Goal: Check status: Check status

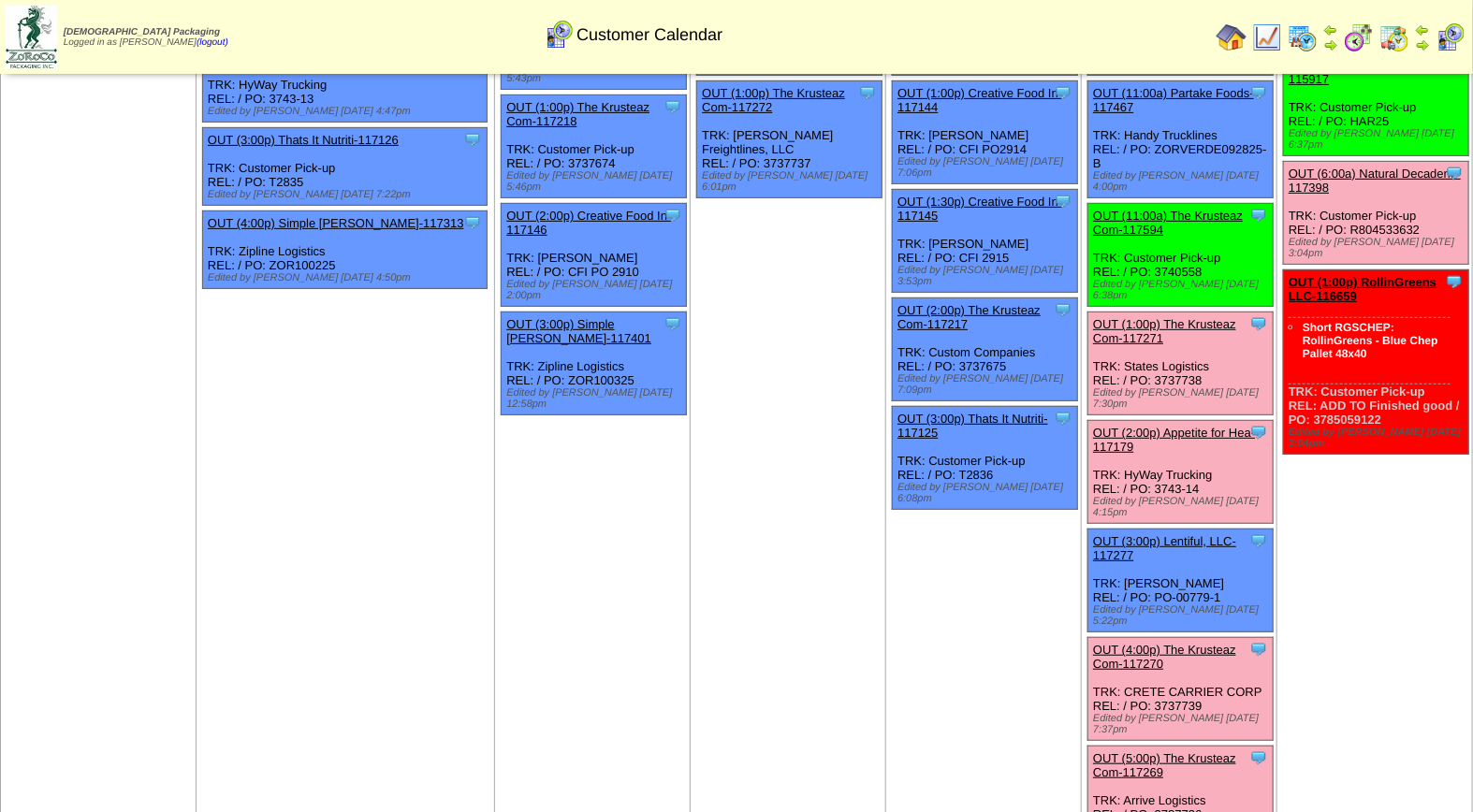
scroll to position [308, 0]
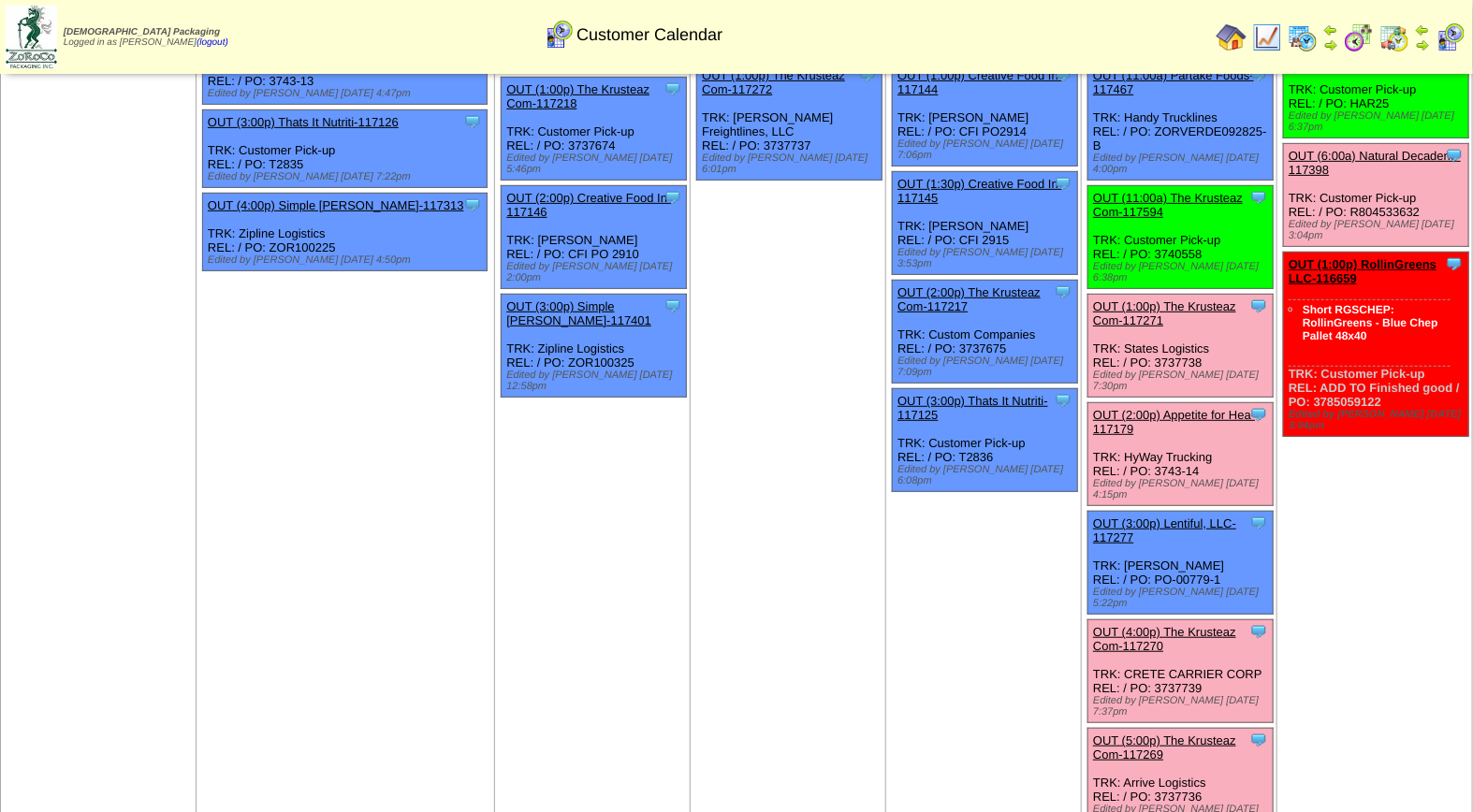
click at [1167, 733] on div "OUT (5:00p) The Krusteaz Com-117269" at bounding box center [1179, 747] width 172 height 28
click at [1162, 733] on link "OUT (5:00p) The Krusteaz Com-117269" at bounding box center [1165, 747] width 143 height 28
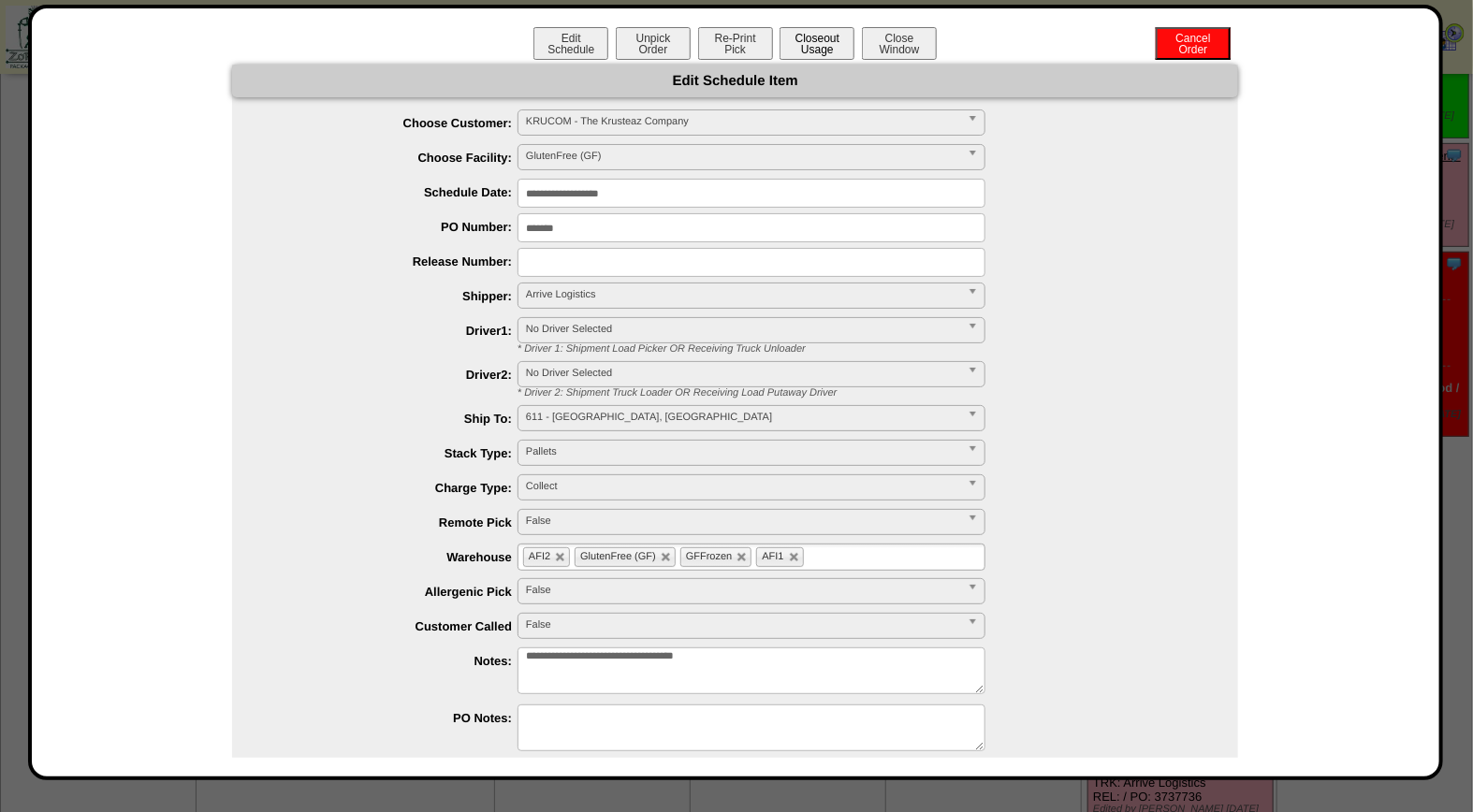
click at [800, 45] on button "Closeout Usage" at bounding box center [816, 44] width 75 height 33
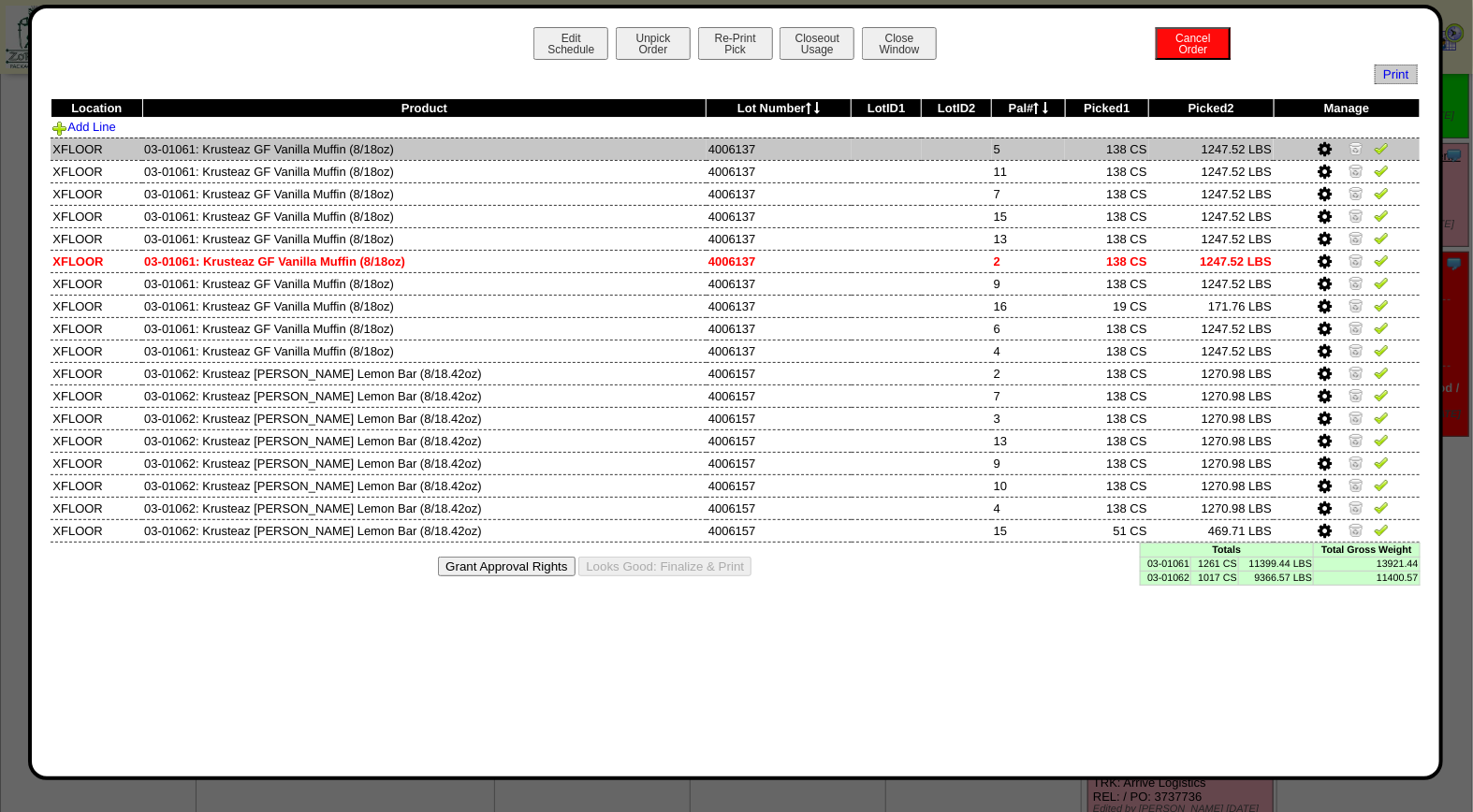
click at [1377, 148] on img at bounding box center [1381, 147] width 15 height 15
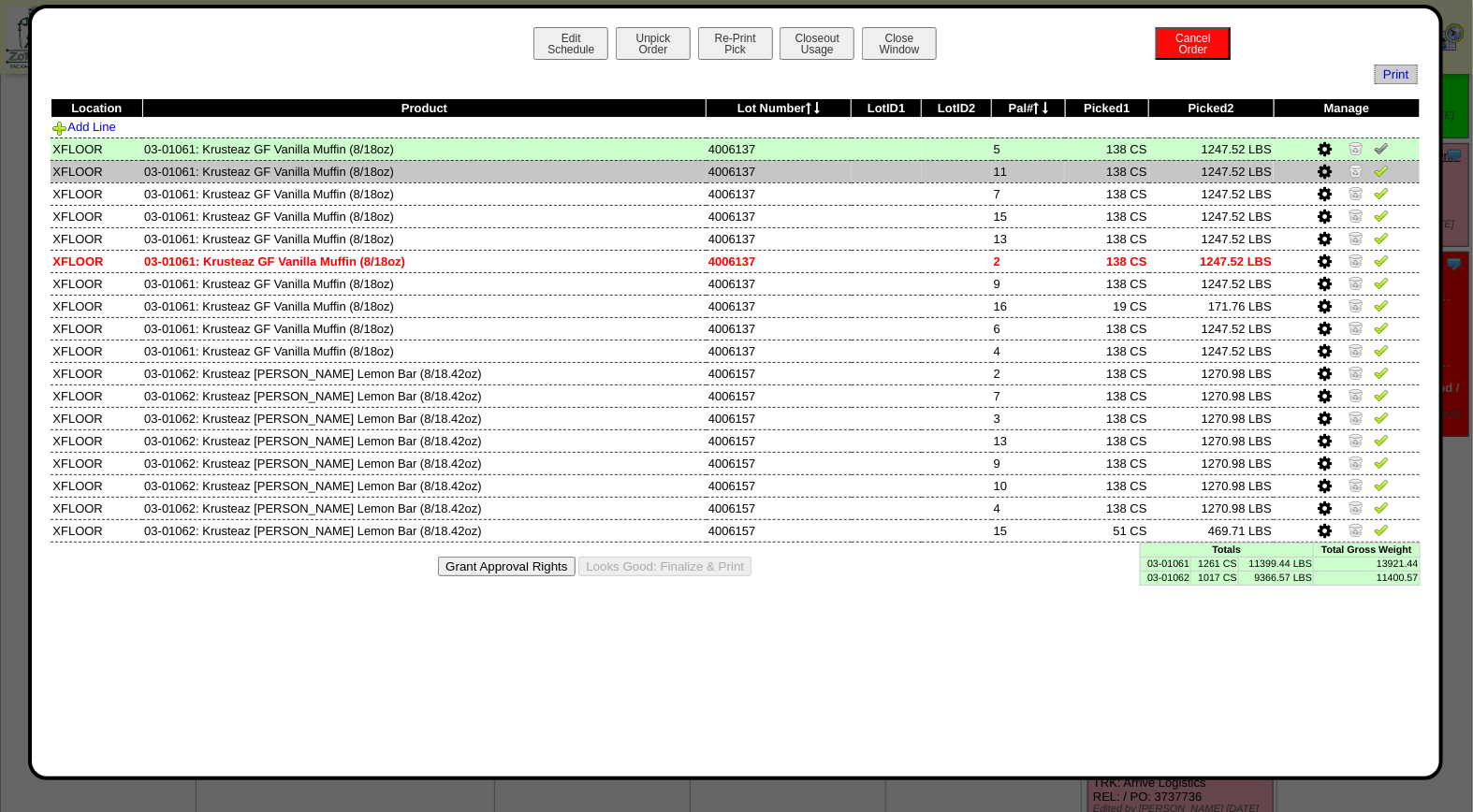
click at [1376, 171] on img at bounding box center [1381, 169] width 15 height 15
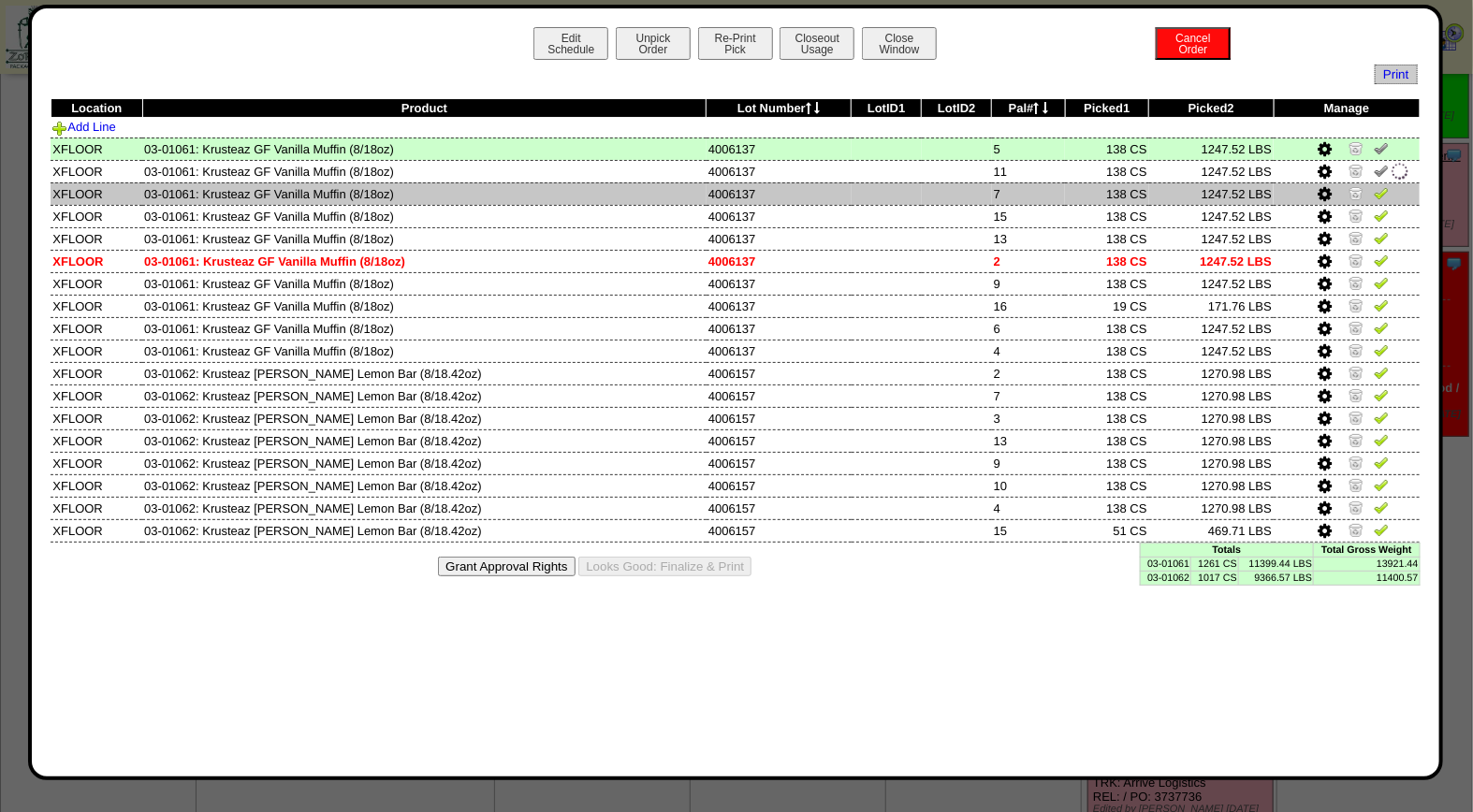
click at [1383, 199] on img at bounding box center [1381, 192] width 15 height 15
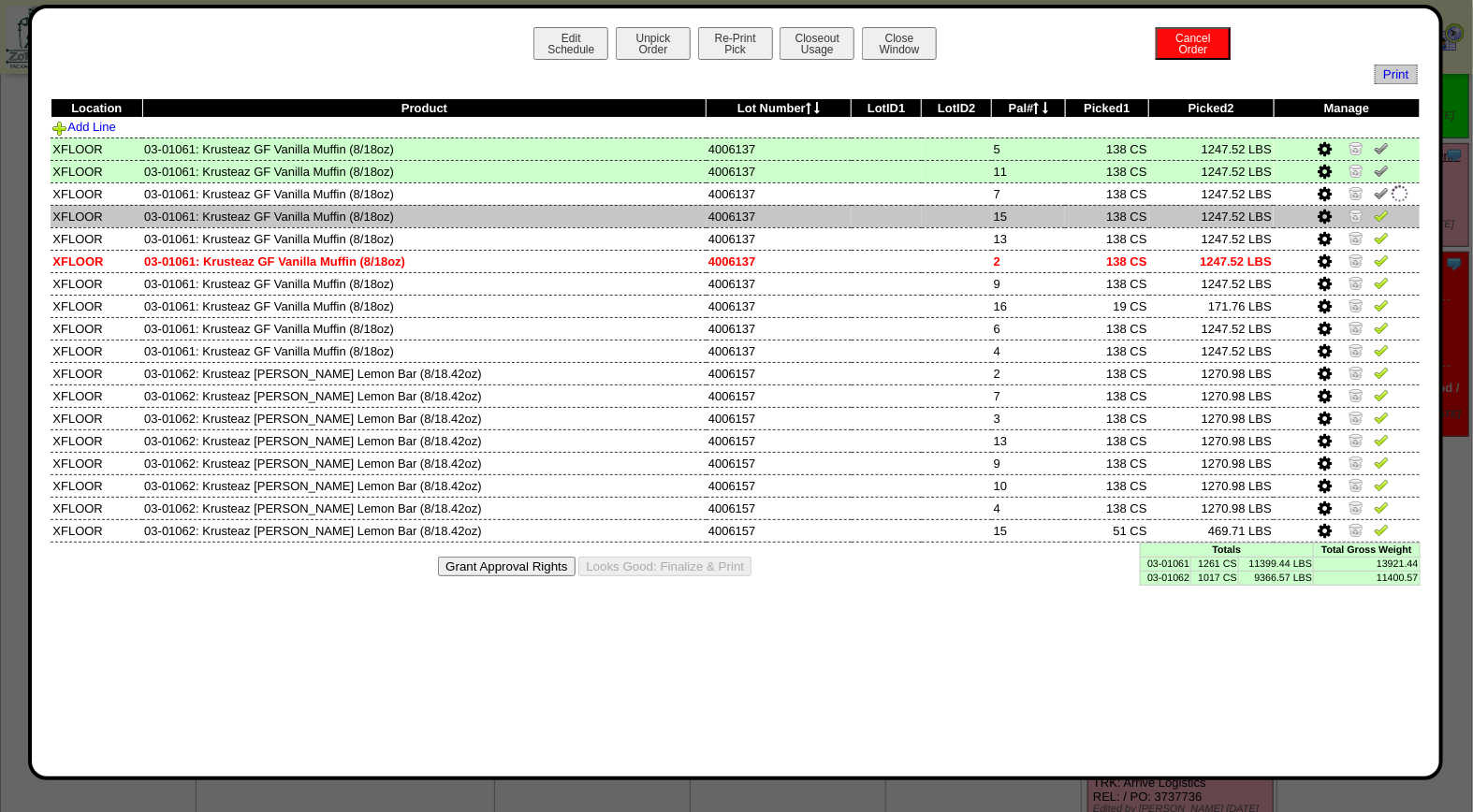
click at [1380, 213] on img at bounding box center [1381, 215] width 15 height 15
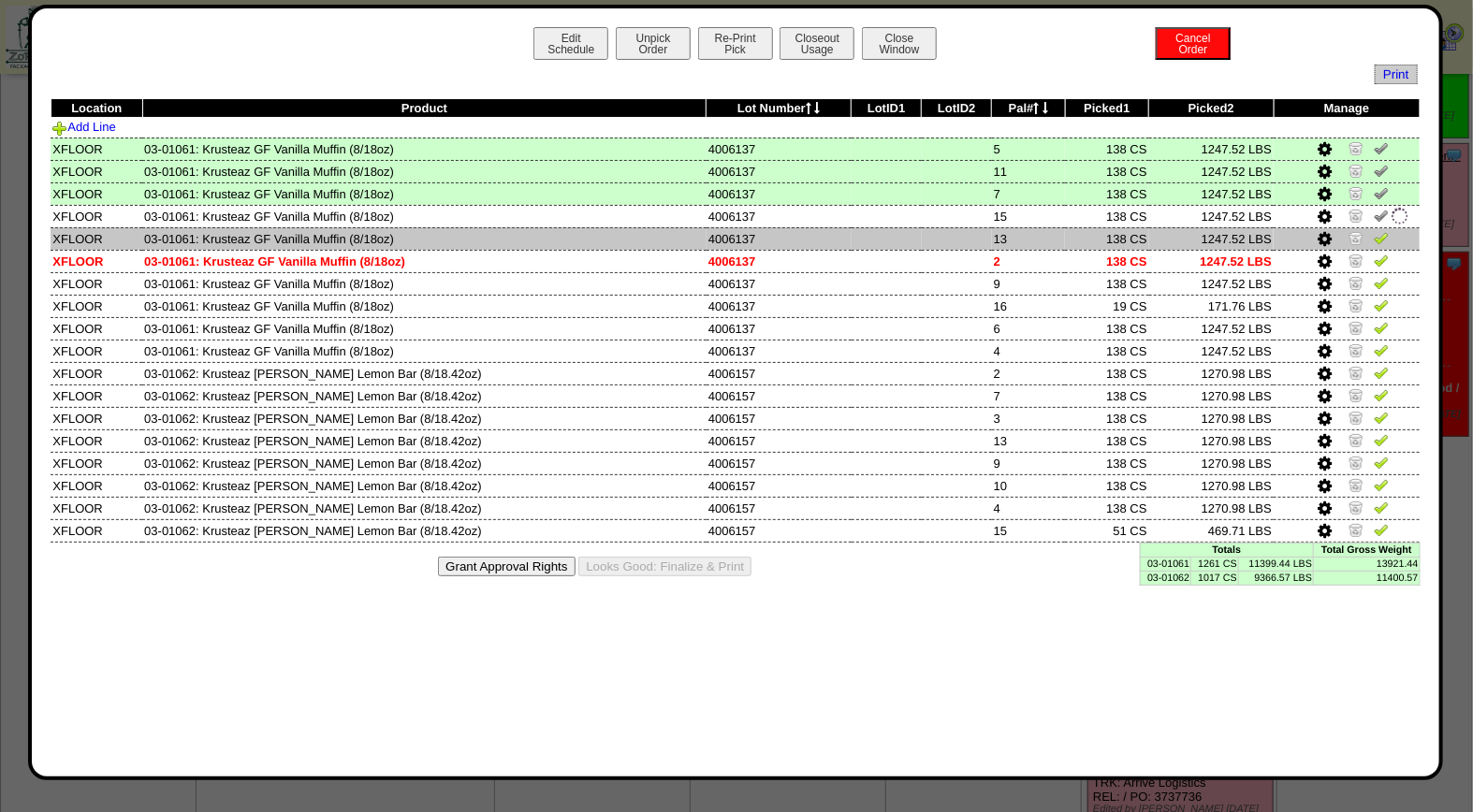
click at [1378, 235] on img at bounding box center [1381, 237] width 15 height 15
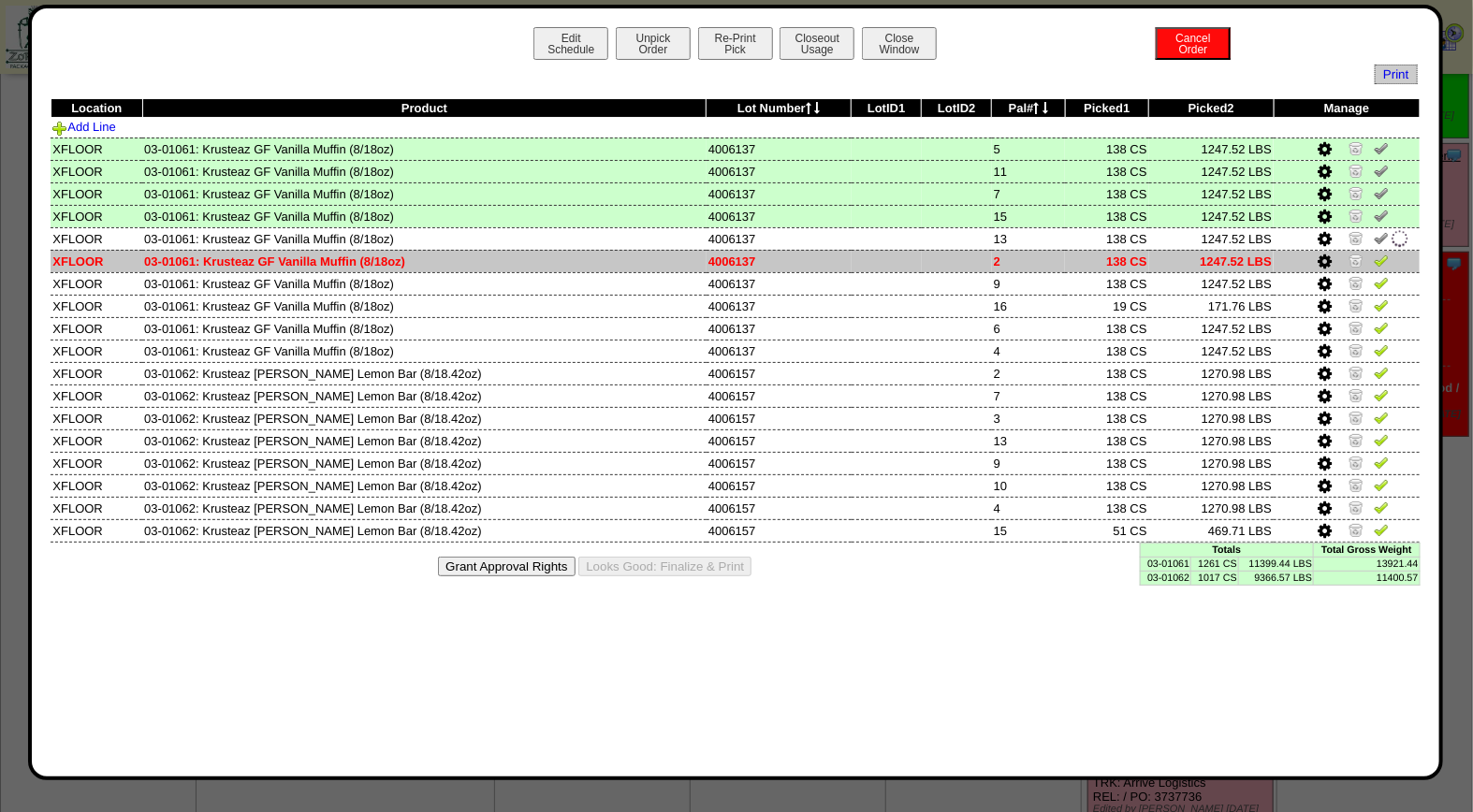
click at [1376, 259] on img at bounding box center [1381, 260] width 15 height 15
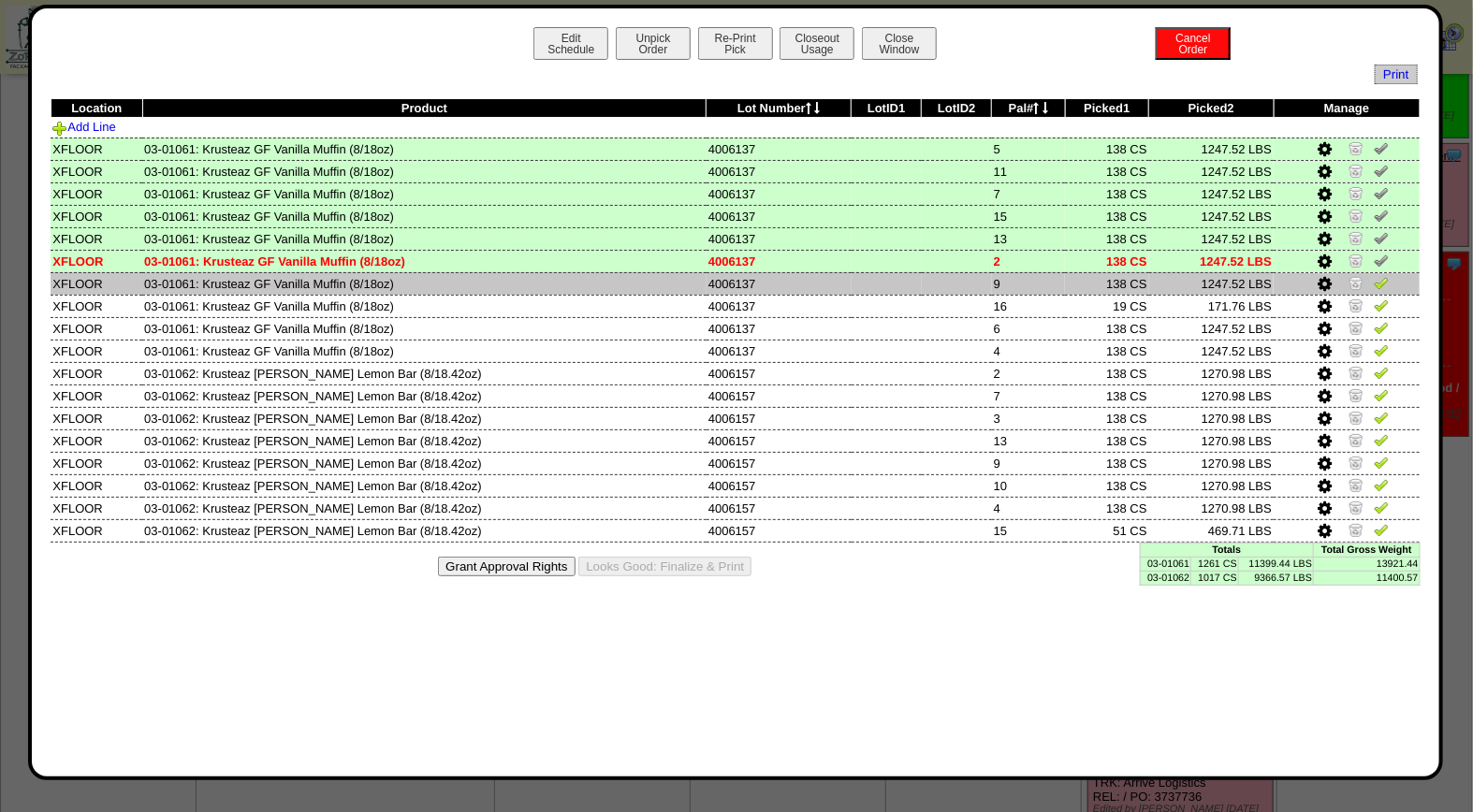
click at [1379, 284] on img at bounding box center [1381, 282] width 15 height 15
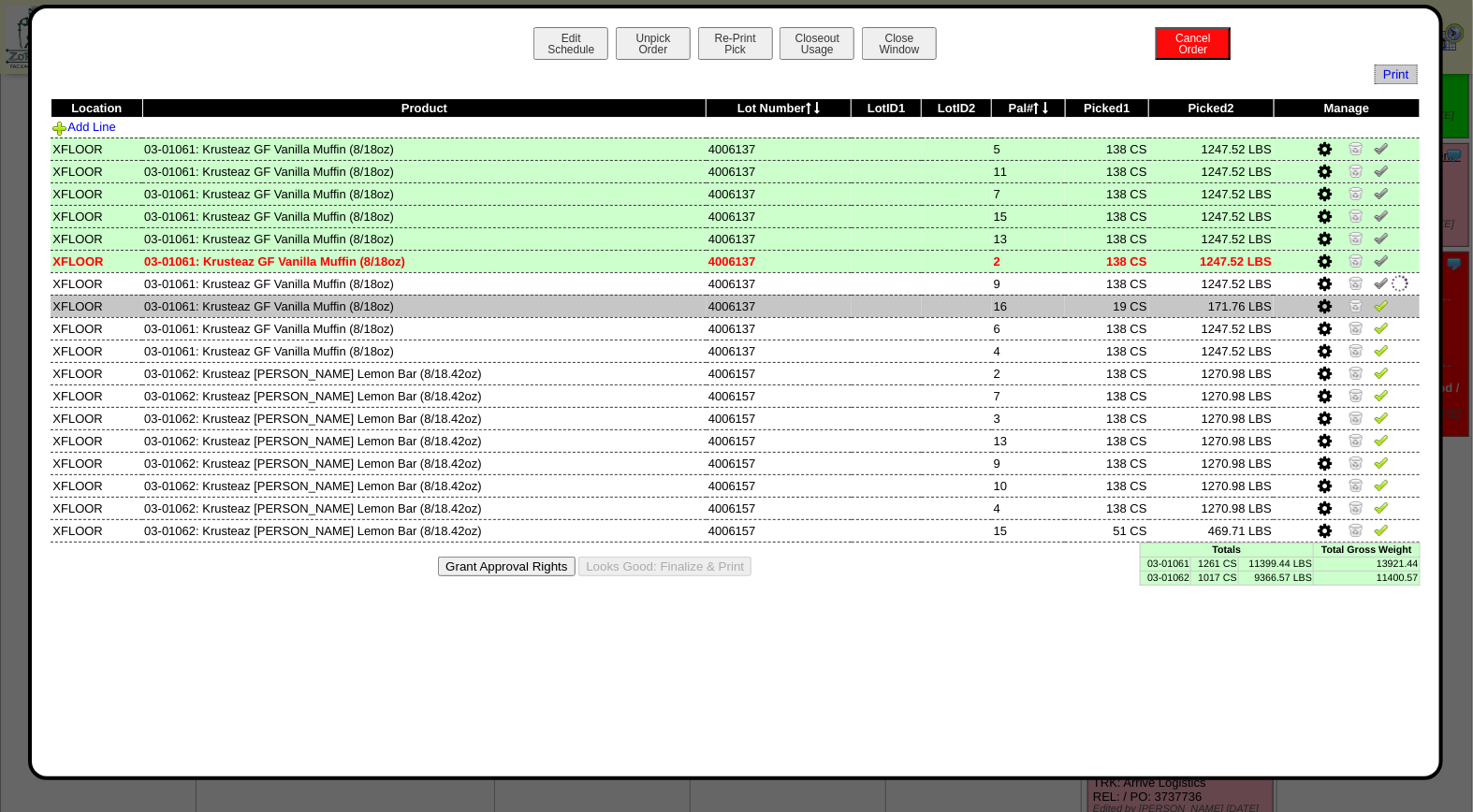
click at [1379, 302] on img at bounding box center [1381, 304] width 15 height 15
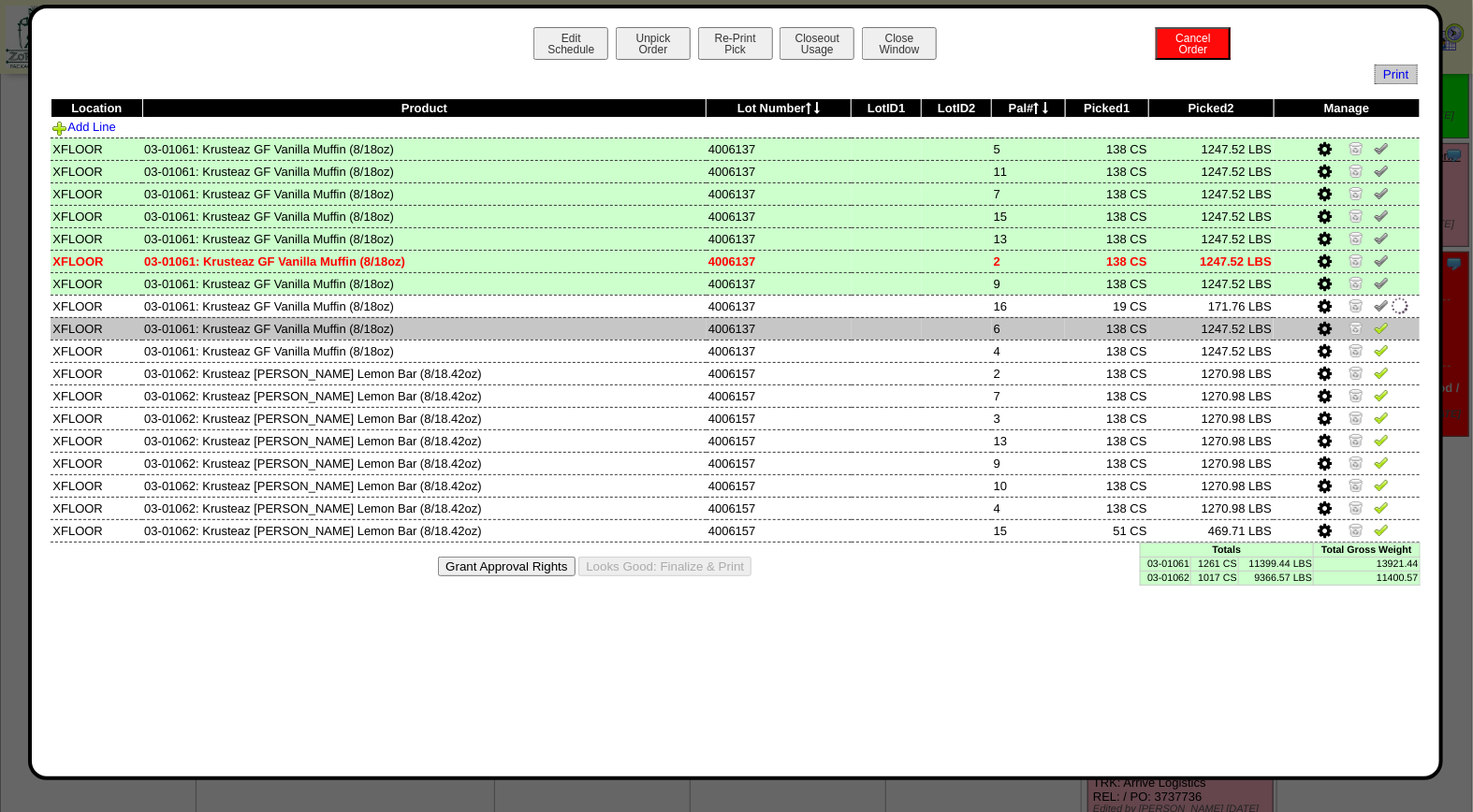
click at [1376, 322] on img at bounding box center [1381, 327] width 15 height 15
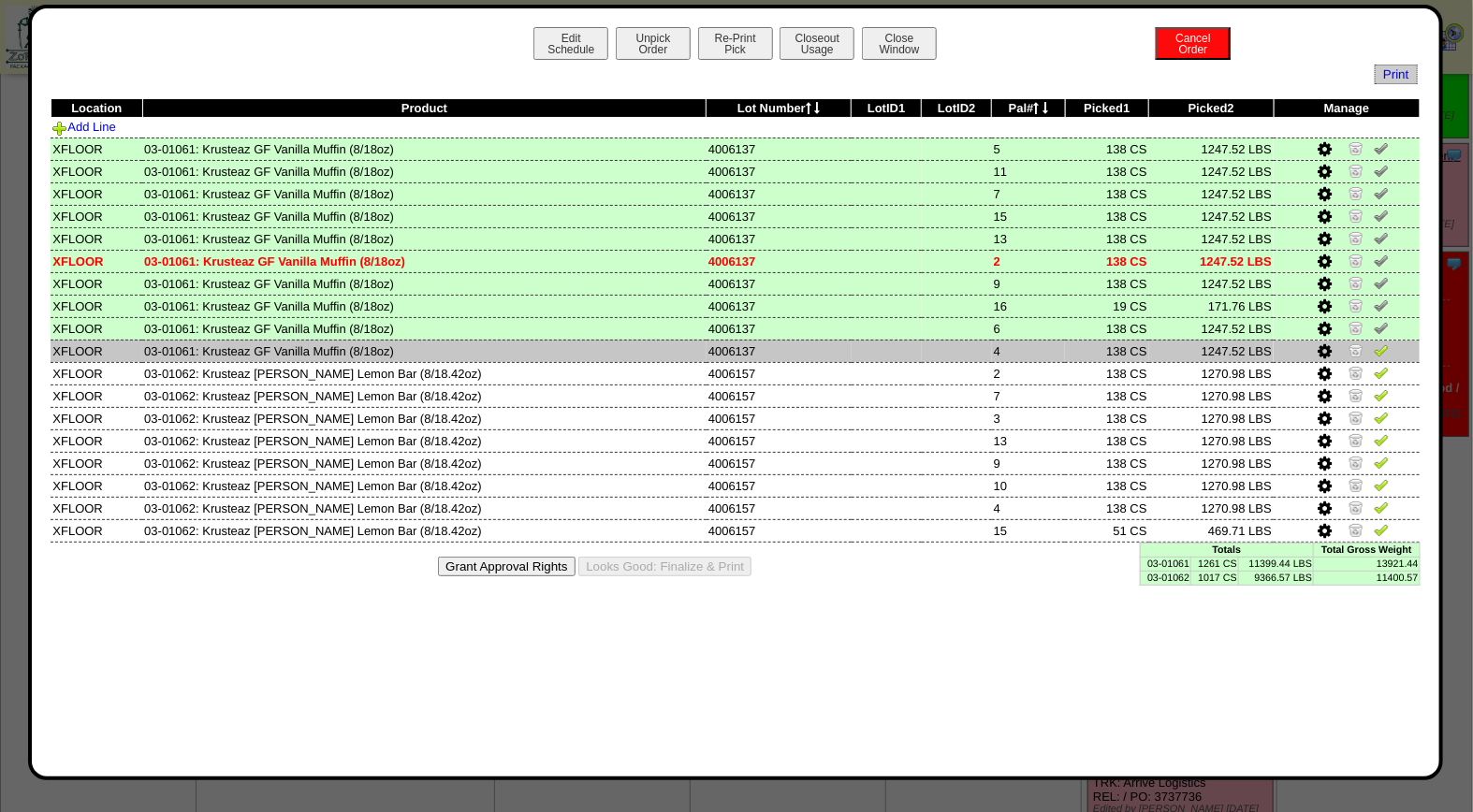
click at [1376, 352] on img at bounding box center [1381, 349] width 15 height 15
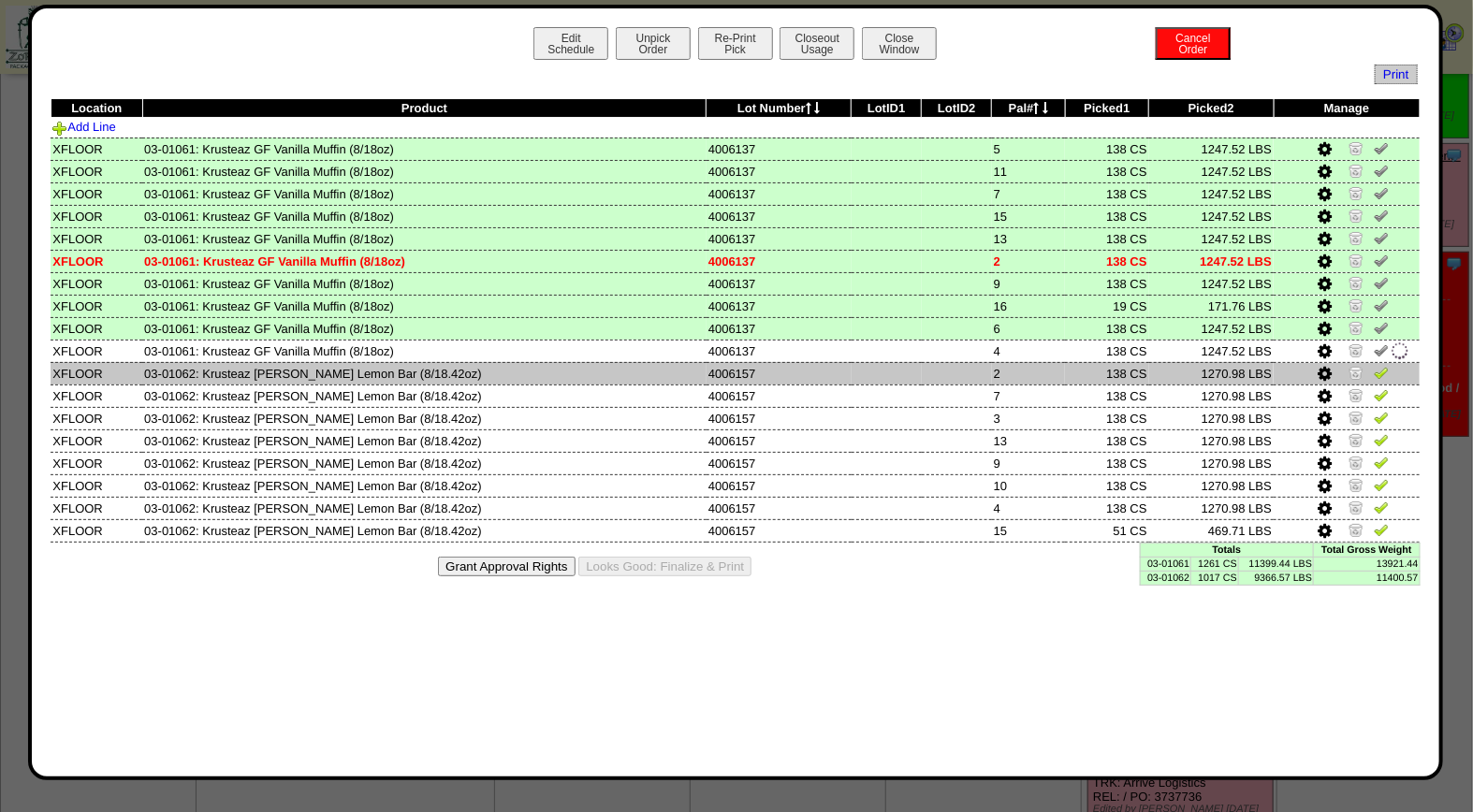
click at [1376, 369] on img at bounding box center [1381, 371] width 15 height 15
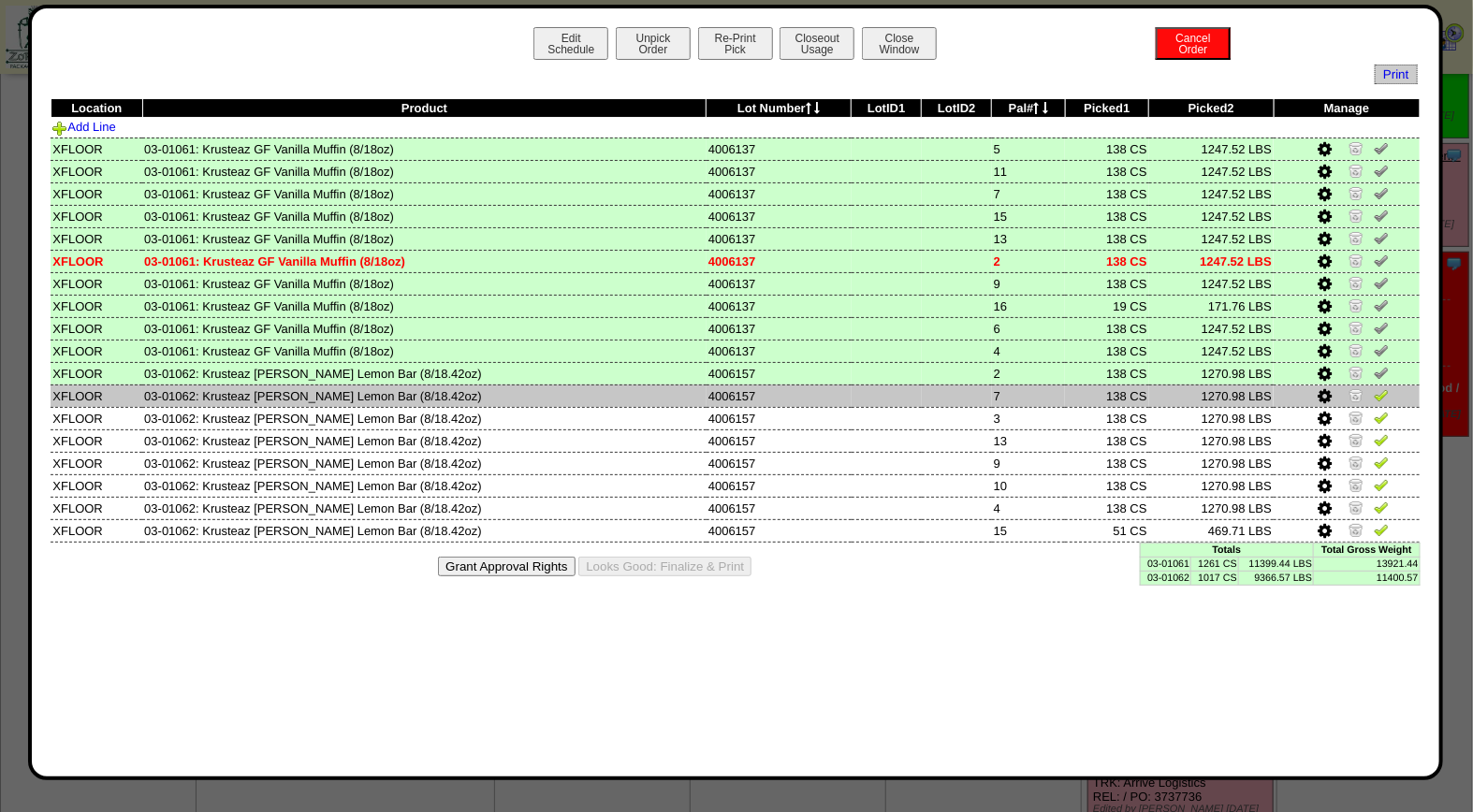
click at [1381, 394] on img at bounding box center [1381, 394] width 15 height 15
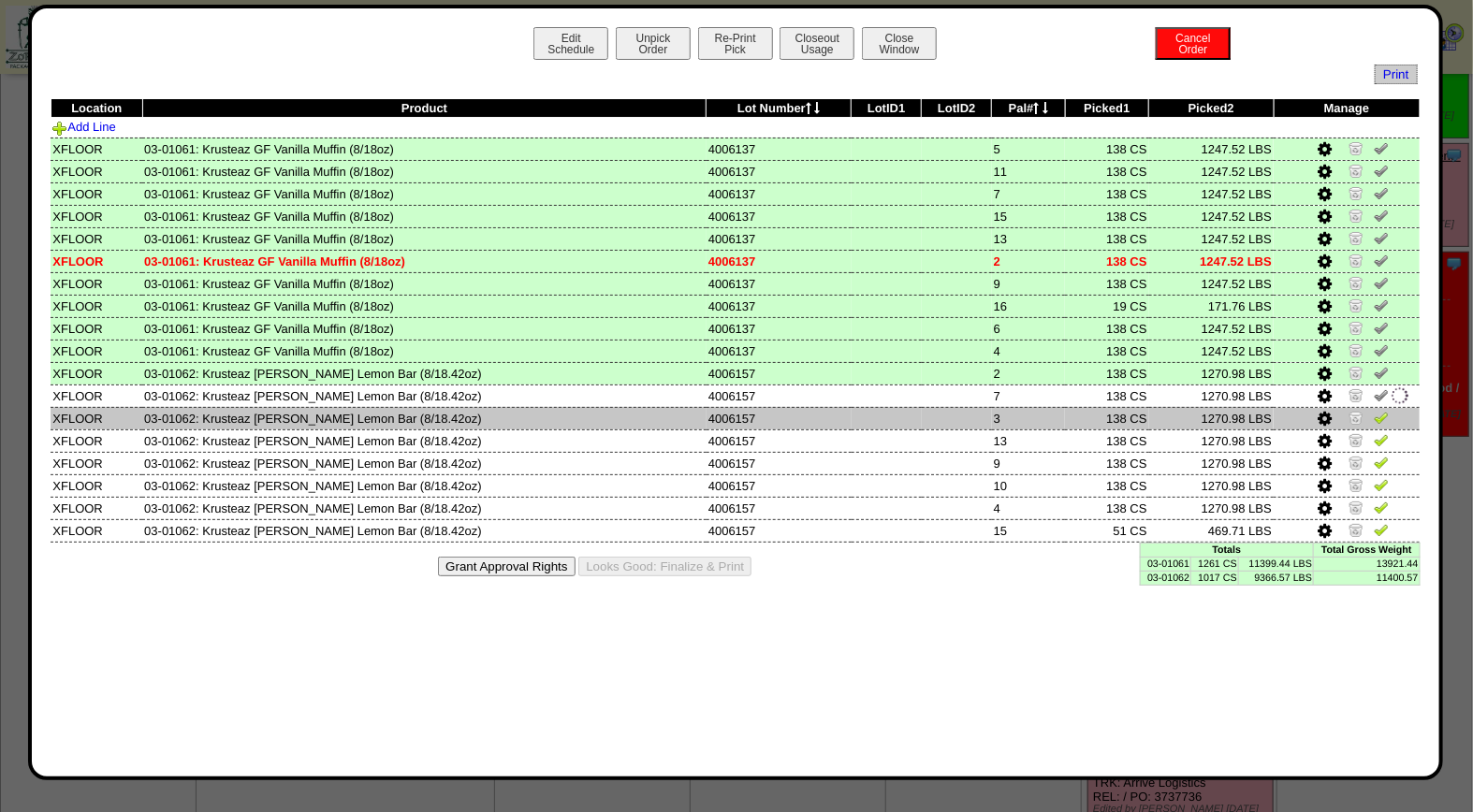
click at [1380, 412] on img at bounding box center [1381, 416] width 15 height 15
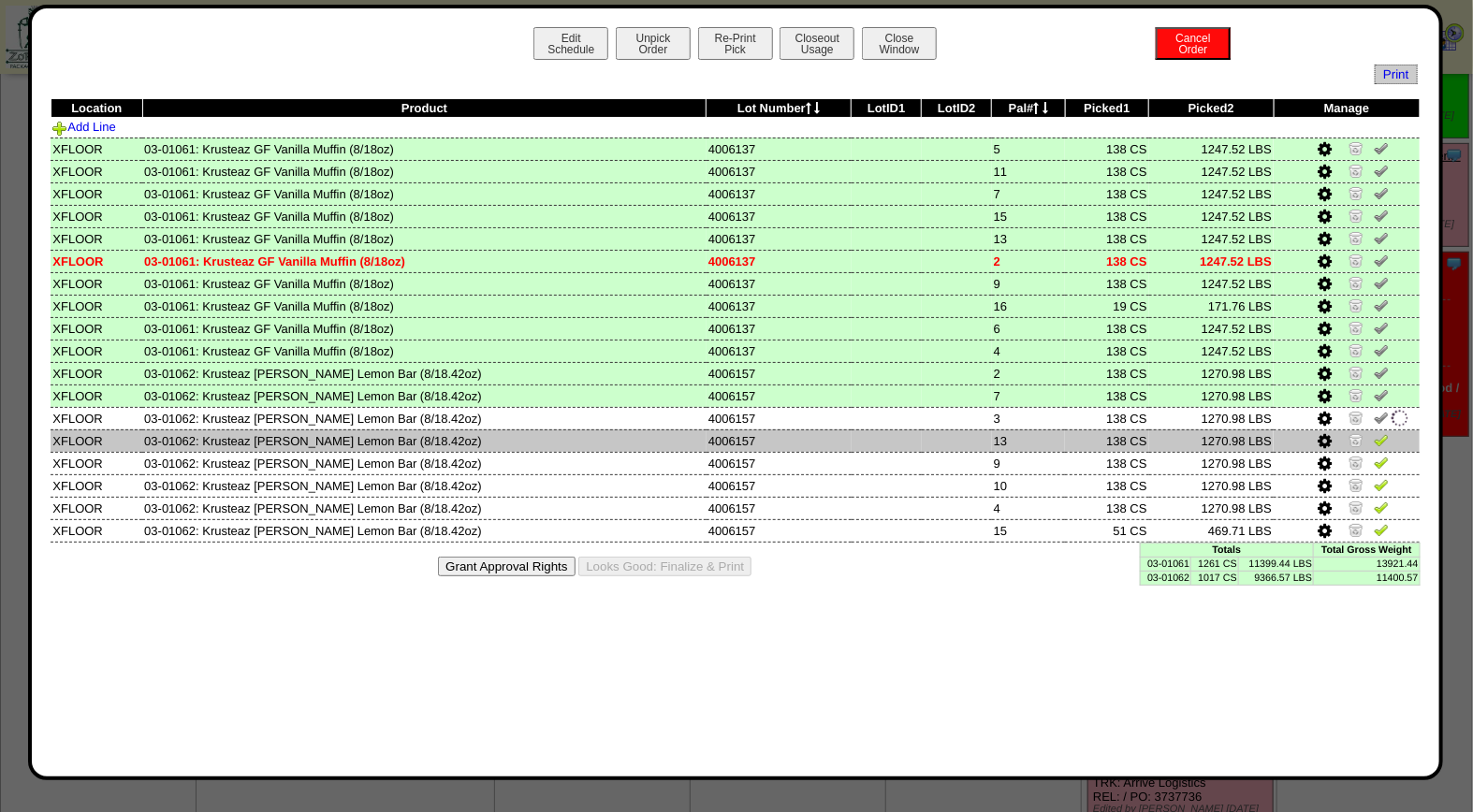
click at [1380, 432] on img at bounding box center [1381, 439] width 15 height 15
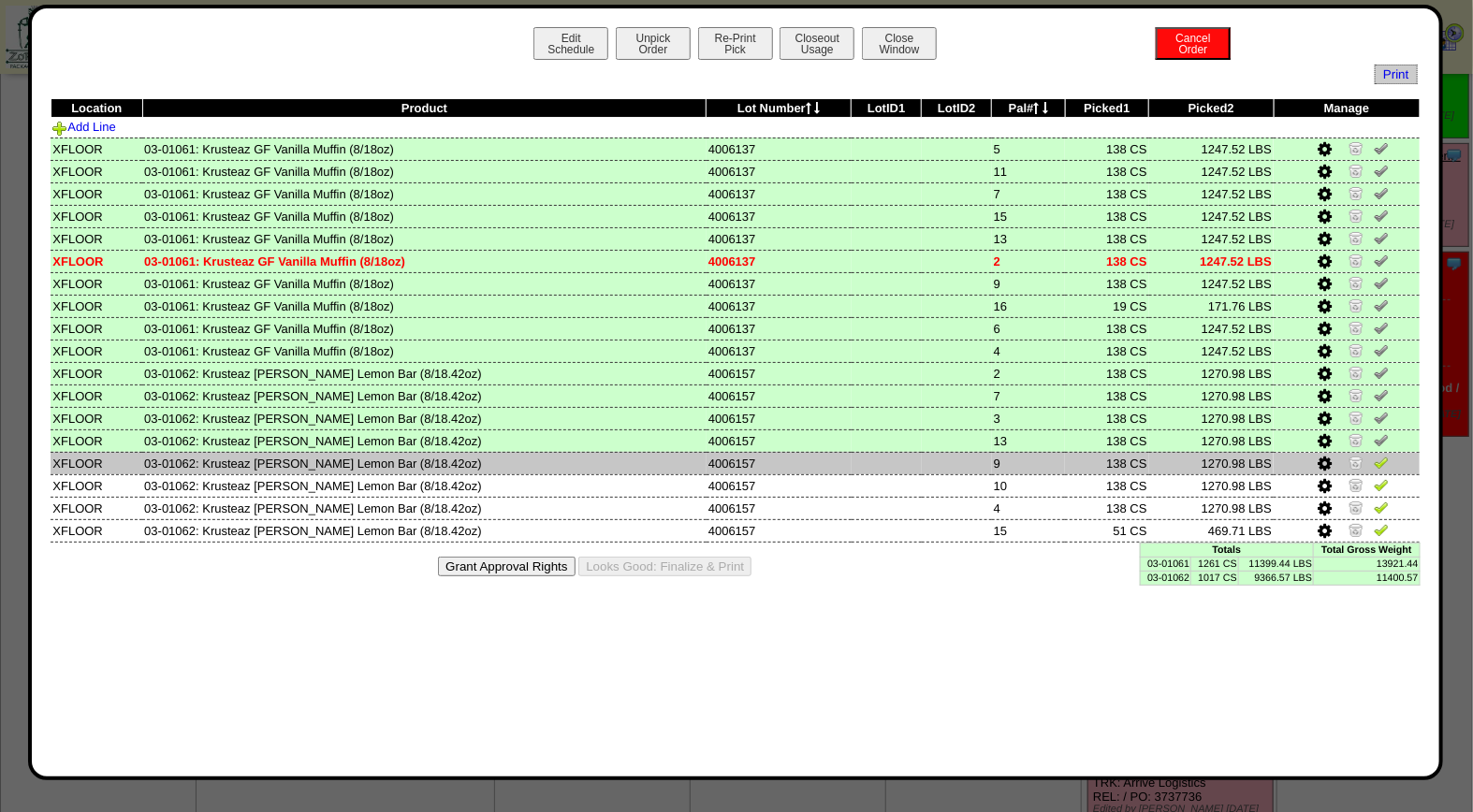
click at [1382, 459] on img at bounding box center [1381, 462] width 15 height 15
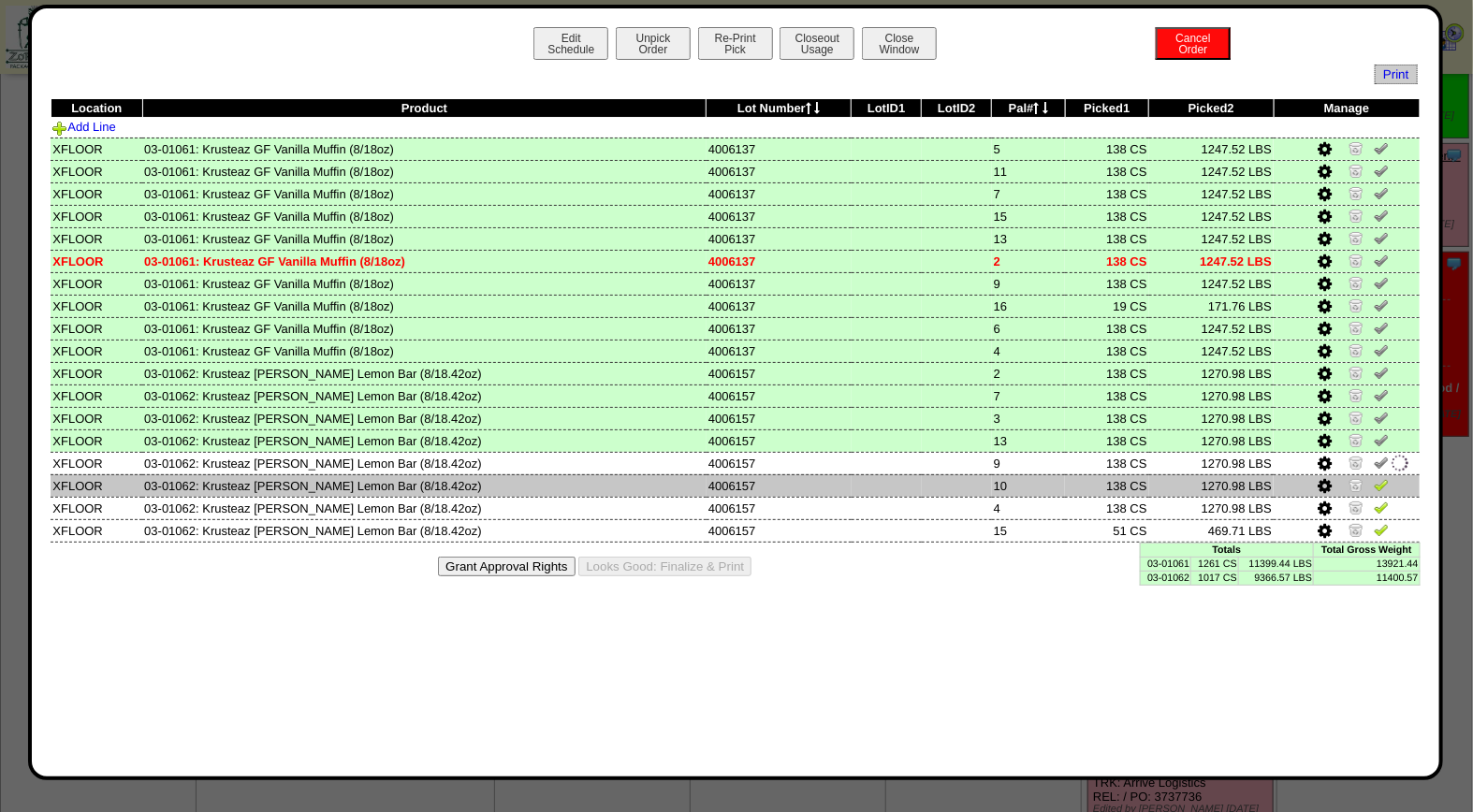
click at [1377, 477] on img at bounding box center [1381, 484] width 15 height 15
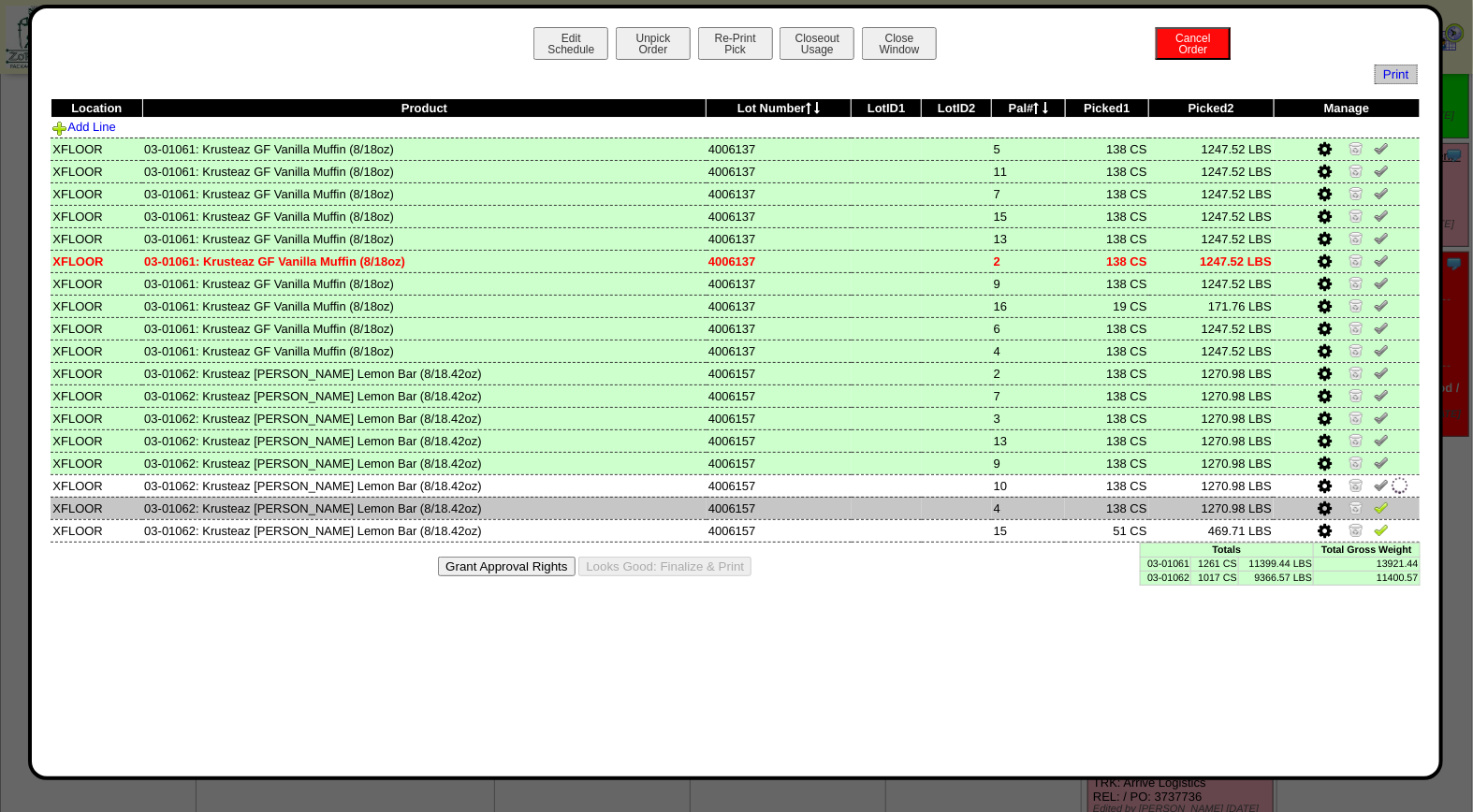
click at [1379, 500] on img at bounding box center [1381, 507] width 15 height 15
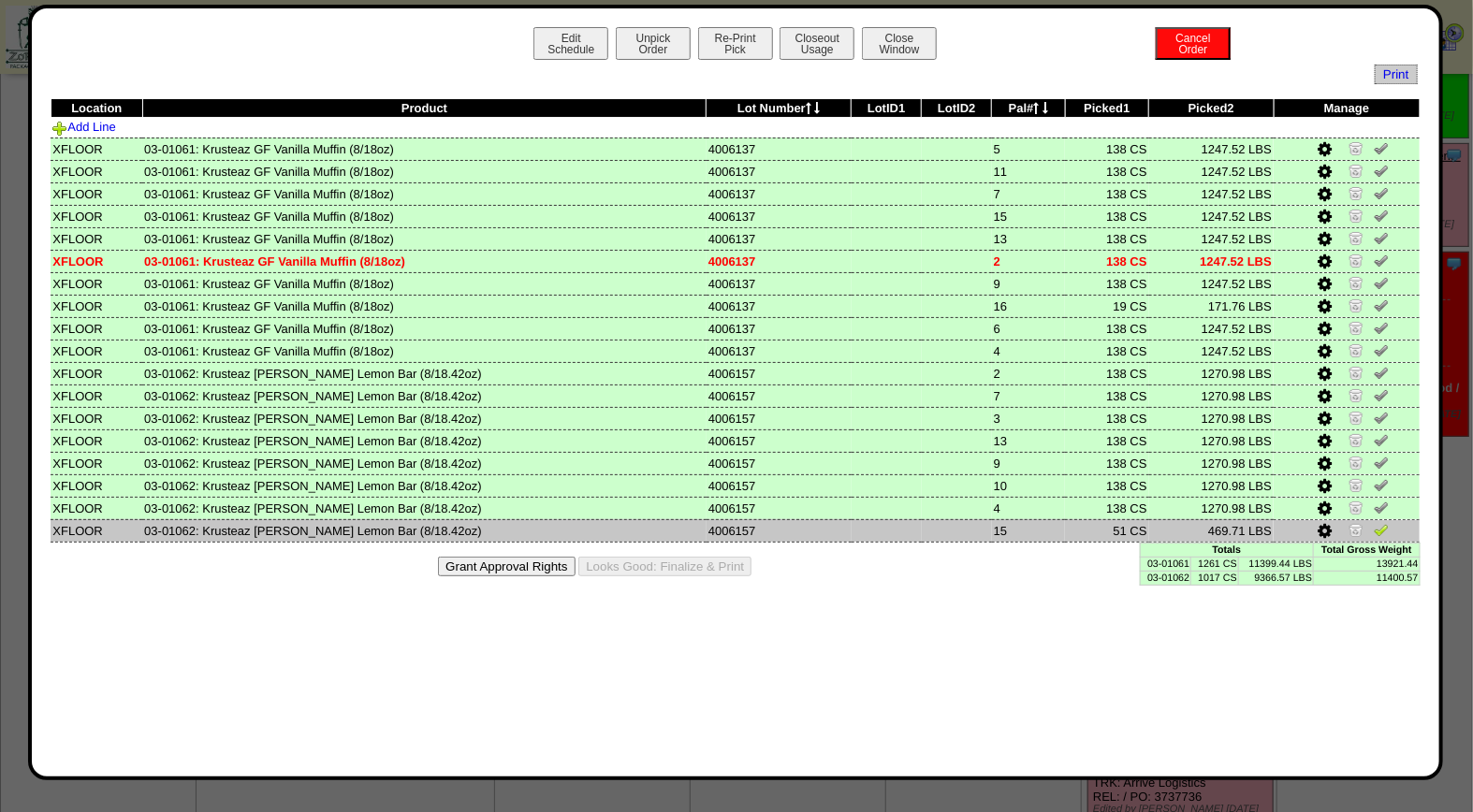
click at [1380, 524] on img at bounding box center [1381, 529] width 15 height 15
